Goal: Task Accomplishment & Management: Manage account settings

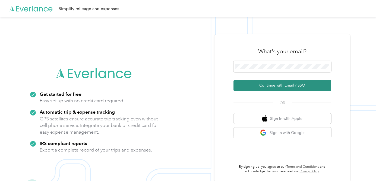
click at [273, 91] on button "Continue with Email / SSO" at bounding box center [282, 85] width 98 height 11
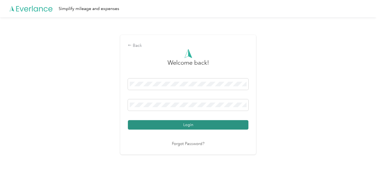
click at [184, 125] on button "Login" at bounding box center [188, 124] width 120 height 9
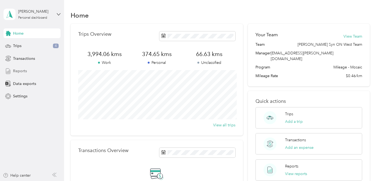
click at [40, 70] on div "Reports" at bounding box center [32, 71] width 57 height 10
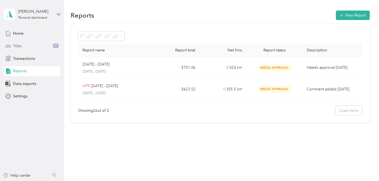
click at [37, 49] on div "Trips 4" at bounding box center [32, 46] width 57 height 10
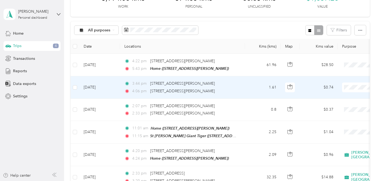
scroll to position [39, 0]
